Goal: Information Seeking & Learning: Understand process/instructions

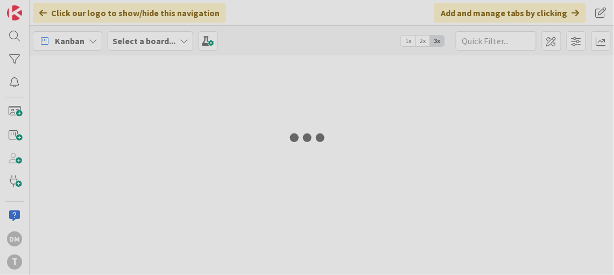
type input "nextbuses"
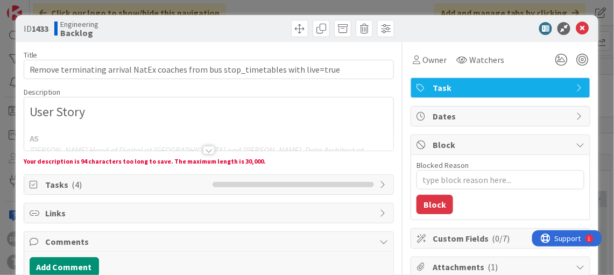
type textarea "x"
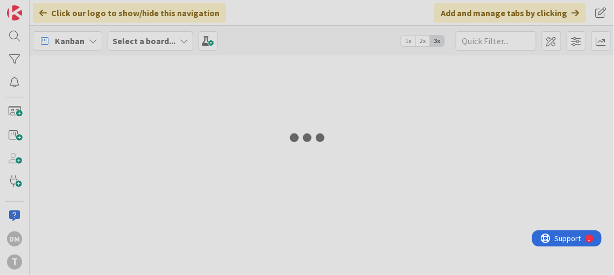
type input "nextbuses"
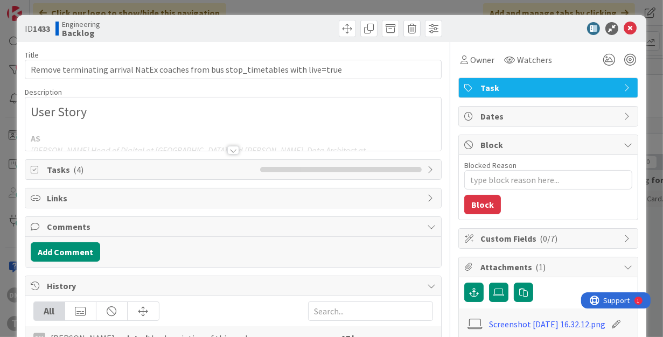
click at [233, 148] on div at bounding box center [233, 150] width 12 height 9
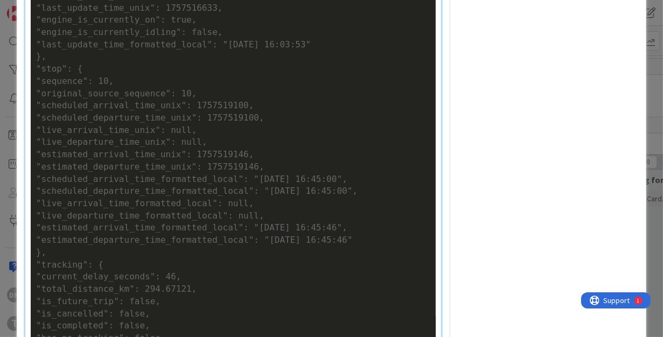
scroll to position [911, 0]
drag, startPoint x: 382, startPoint y: 289, endPoint x: 24, endPoint y: 276, distance: 357.7
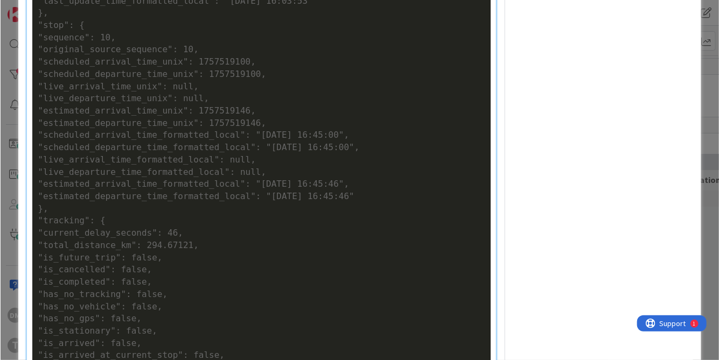
scroll to position [868, 0]
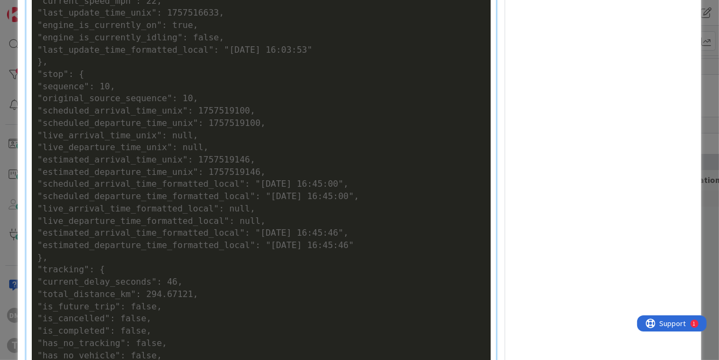
click at [367, 203] on div ""scheduled_departure_time_formatted_local": "[DATE] 16:45:00"," at bounding box center [260, 197] width 447 height 12
drag, startPoint x: 384, startPoint y: 283, endPoint x: 18, endPoint y: 271, distance: 366.2
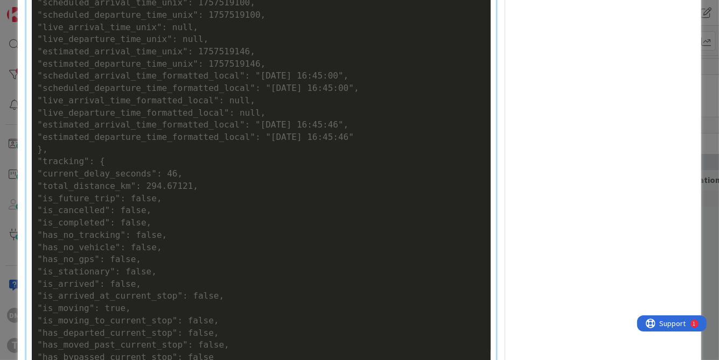
scroll to position [976, 0]
click at [385, 95] on div ""scheduled_departure_time_formatted_local": "[DATE] 16:45:00"," at bounding box center [260, 88] width 447 height 12
drag, startPoint x: 388, startPoint y: 174, endPoint x: 10, endPoint y: 175, distance: 377.3
click at [10, 175] on div "ID 1433 Engineering Backlog Title 80 / 128 Remove terminating arrival NatEx coa…" at bounding box center [359, 180] width 719 height 360
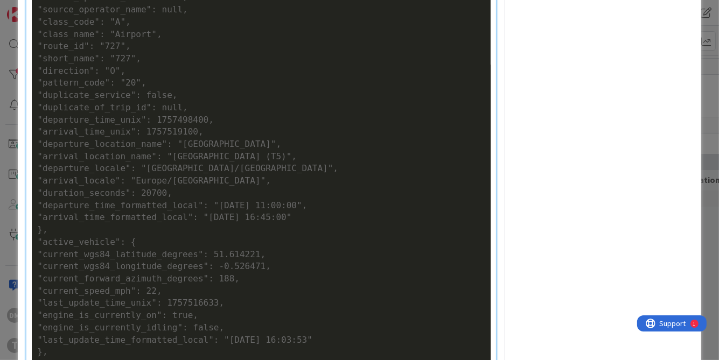
scroll to position [576, 0]
drag, startPoint x: 326, startPoint y: 303, endPoint x: 36, endPoint y: 303, distance: 290.7
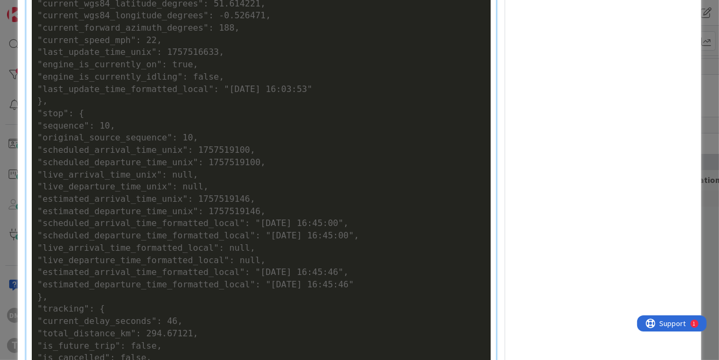
scroll to position [832, 0]
click at [277, 44] on div ""current_speed_mph": 22," at bounding box center [260, 37] width 447 height 12
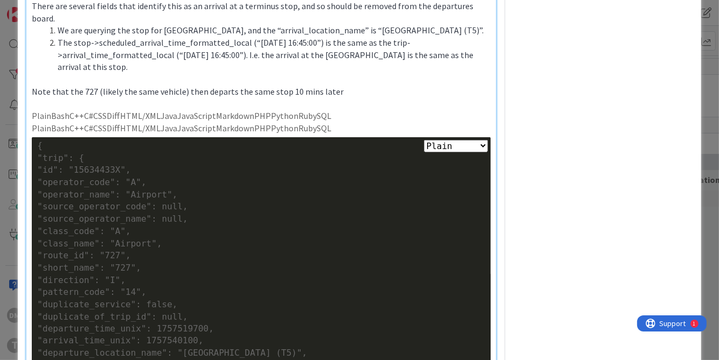
scroll to position [1472, 0]
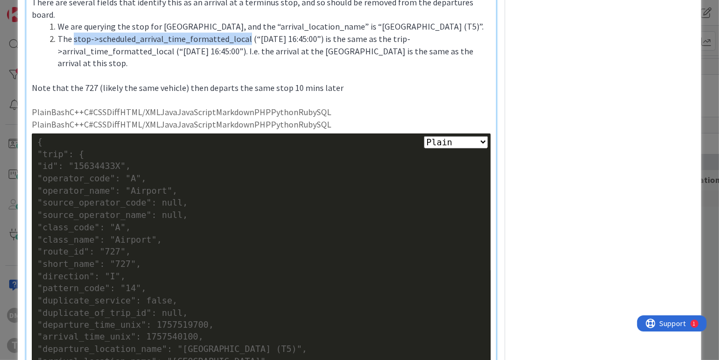
drag, startPoint x: 72, startPoint y: 113, endPoint x: 242, endPoint y: 109, distance: 169.6
click at [242, 68] on span "The stop->scheduled_arrival_time_formatted_local (“2025-09-10 16:45:00”) is the…" at bounding box center [266, 50] width 417 height 35
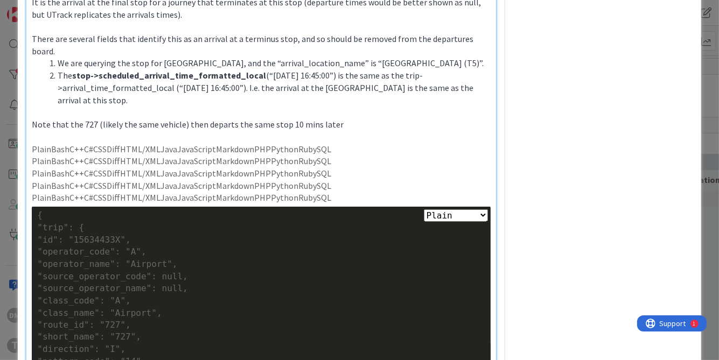
click at [199, 57] on span "There are several fields that identify this as an arrival at a terminus stop, a…" at bounding box center [253, 44] width 443 height 23
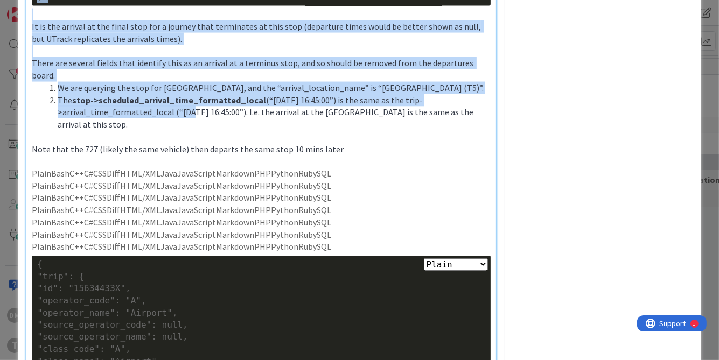
drag, startPoint x: 405, startPoint y: 159, endPoint x: 168, endPoint y: 187, distance: 238.5
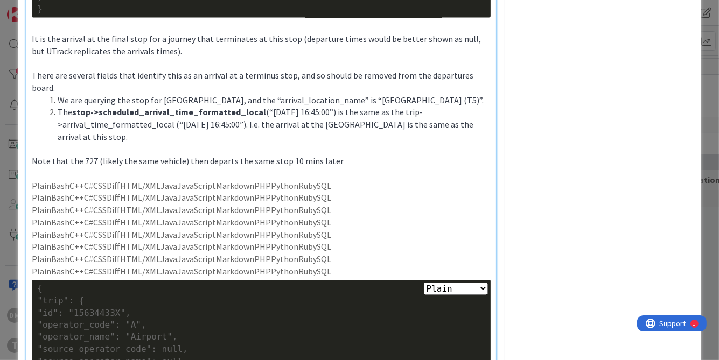
click at [168, 117] on strong "stop->scheduled_arrival_time_formatted_local" at bounding box center [169, 112] width 194 height 11
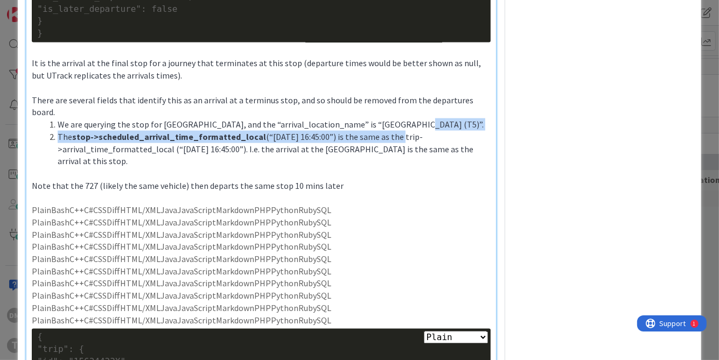
drag, startPoint x: 405, startPoint y: 198, endPoint x: 390, endPoint y: 212, distance: 21.0
click at [390, 167] on ol "We are querying the stop for Heathrow Terminal 5, and the “arrival_location_nam…" at bounding box center [261, 142] width 458 height 49
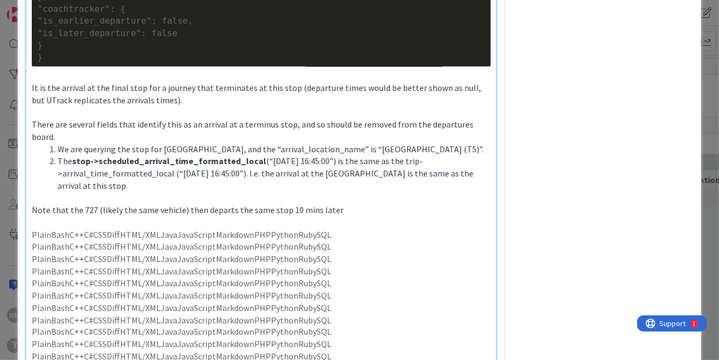
click at [386, 191] on span "(“2025-09-10 16:45:00”) is the same as the trip->arrival_time_formatted_local (…" at bounding box center [266, 173] width 417 height 35
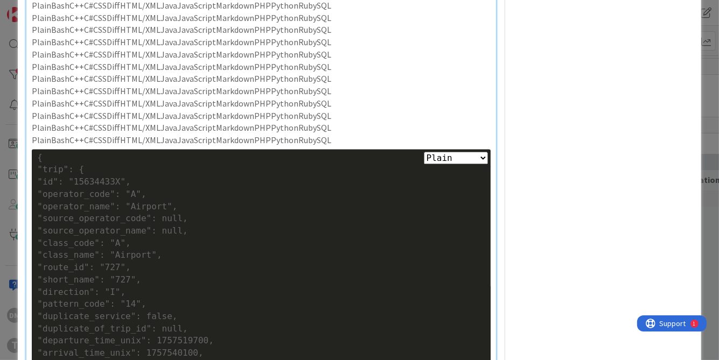
scroll to position [1870, 0]
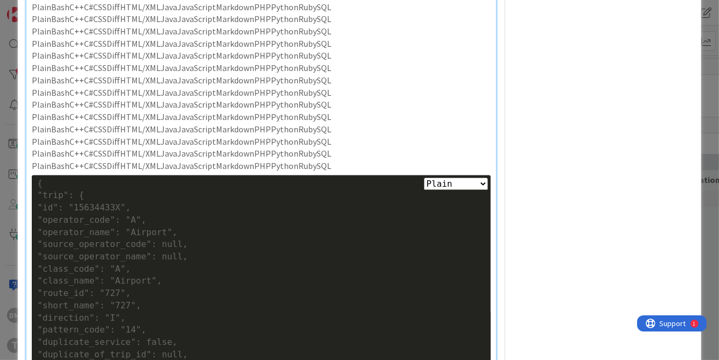
click at [382, 87] on p "PlainBashC++C#CSSDiffHTML/XMLJavaJavaScriptMarkdownPHPPythonRubySQL" at bounding box center [261, 80] width 458 height 12
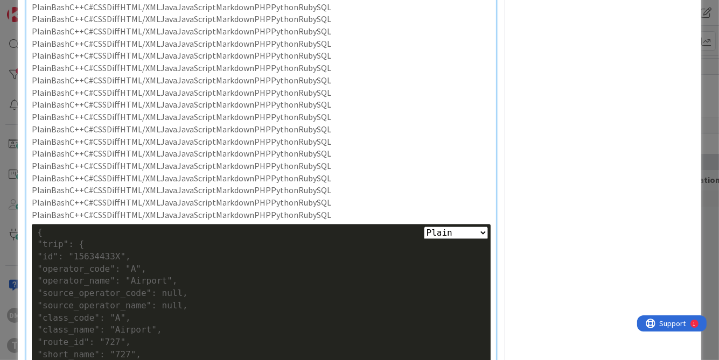
type textarea "x"
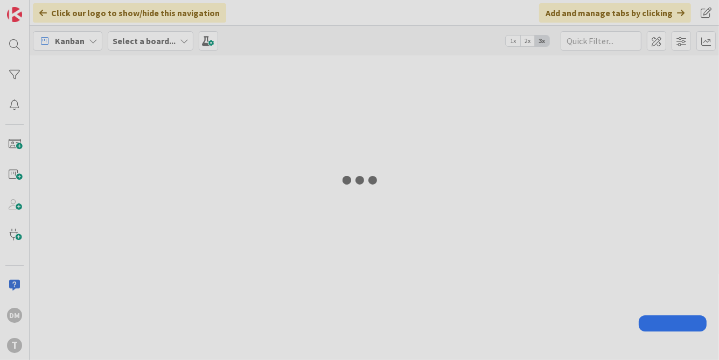
type input "nextbuses"
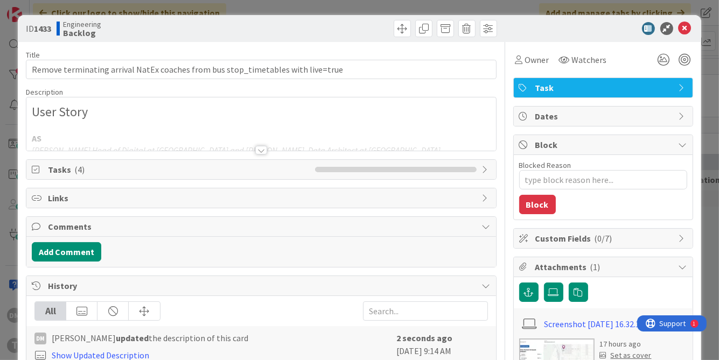
click at [262, 150] on div at bounding box center [261, 150] width 12 height 9
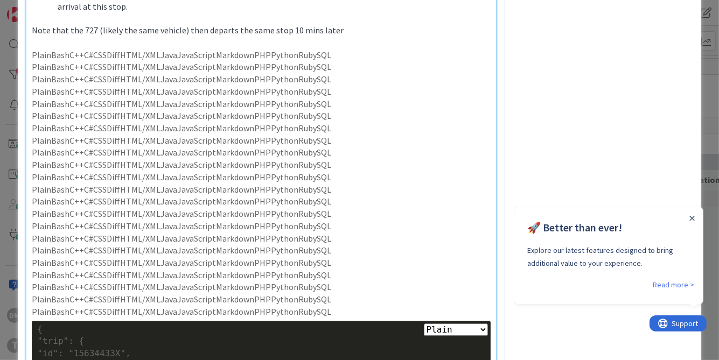
scroll to position [1775, 0]
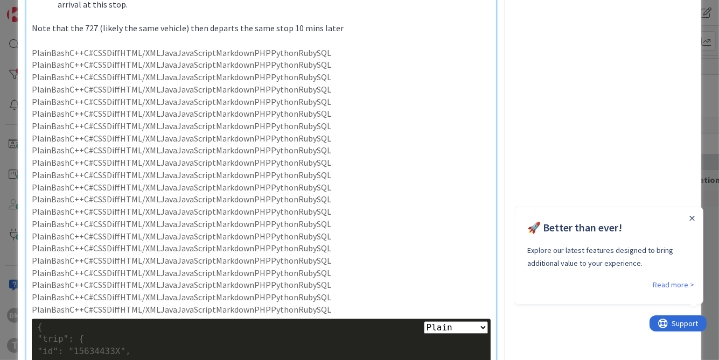
drag, startPoint x: 405, startPoint y: 52, endPoint x: 170, endPoint y: 68, distance: 235.2
type textarea "x"
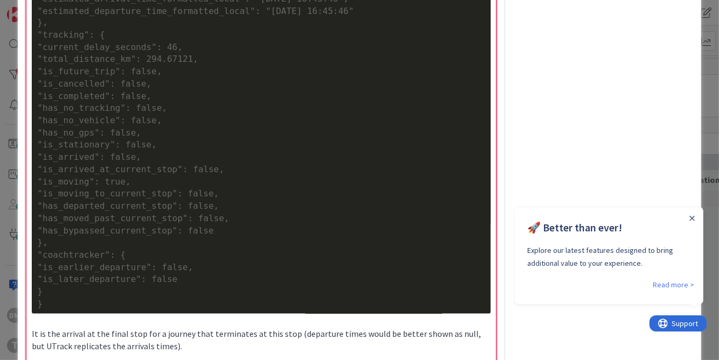
type textarea "x"
